Goal: Information Seeking & Learning: Get advice/opinions

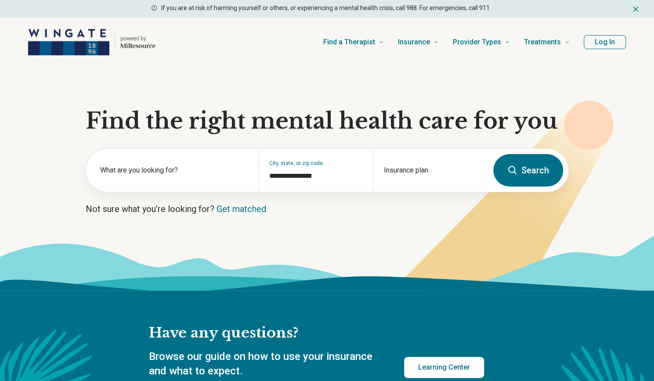
type input "**********"
click at [524, 172] on button "Search" at bounding box center [528, 170] width 70 height 32
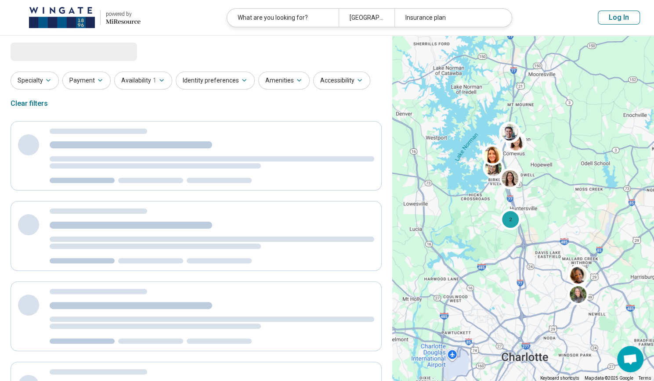
select select "***"
